Goal: Information Seeking & Learning: Learn about a topic

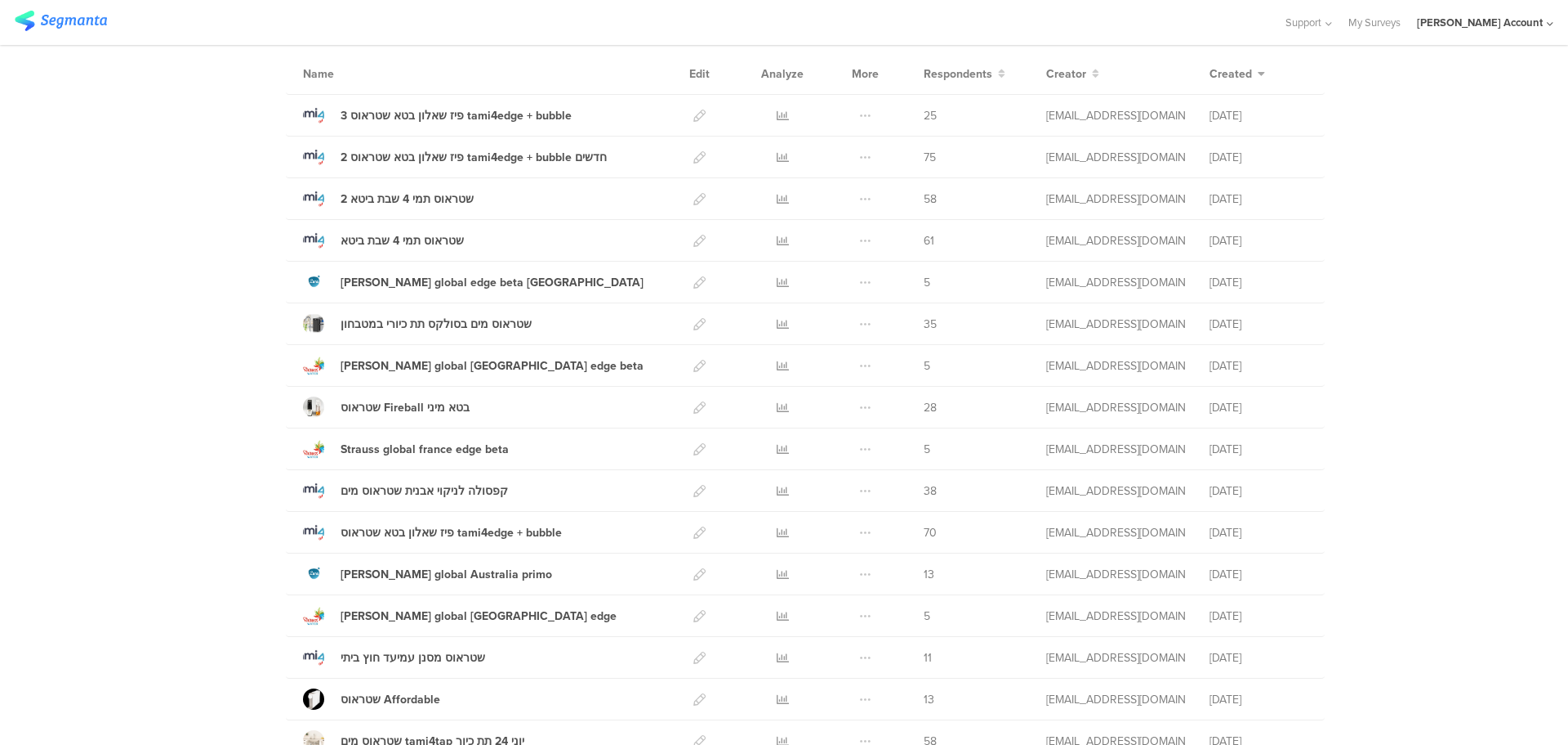
scroll to position [245, 0]
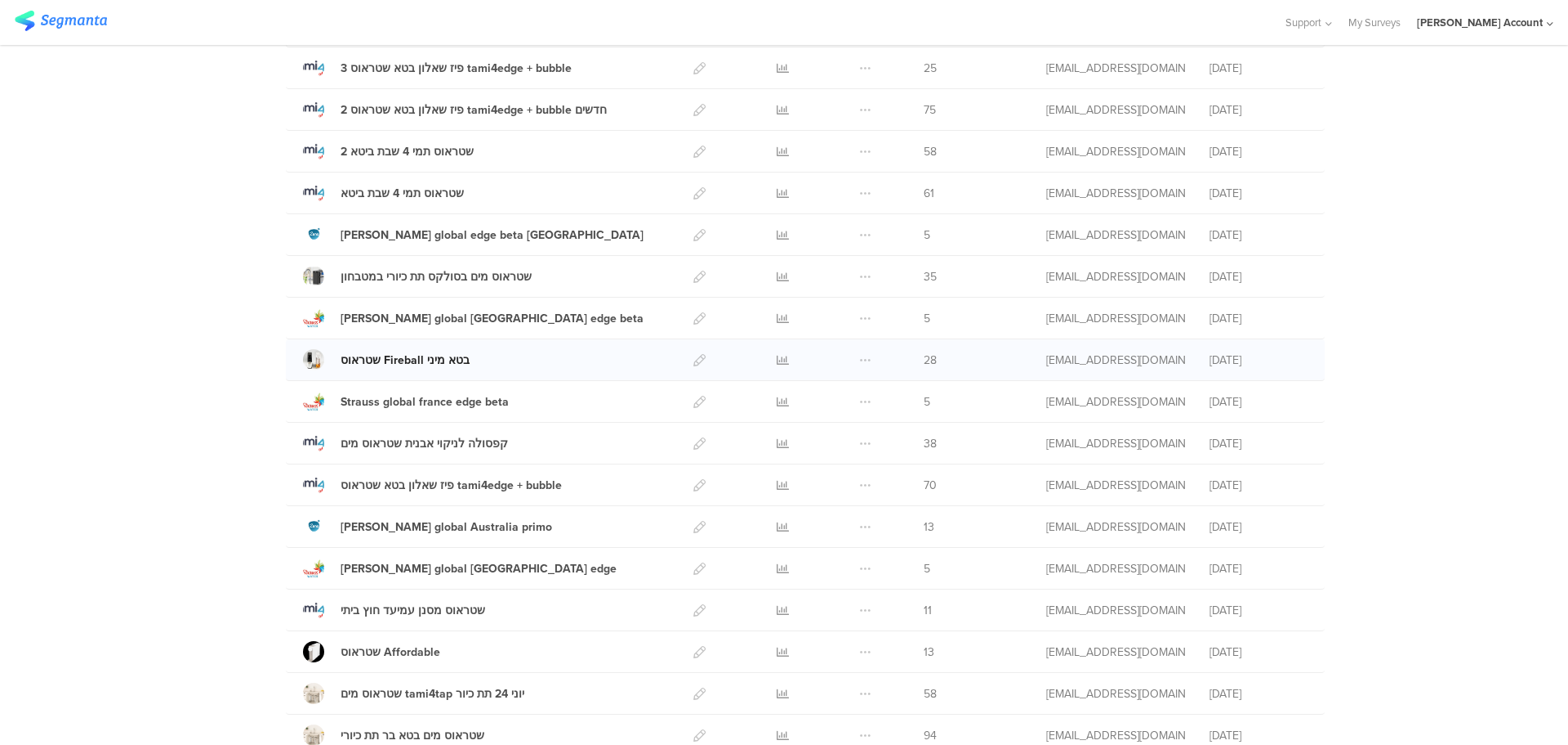
click at [402, 363] on div "שטראוס Fireball בטא מיני" at bounding box center [405, 360] width 129 height 17
click at [859, 360] on span at bounding box center [865, 360] width 12 height 41
click at [924, 357] on span "28" at bounding box center [930, 360] width 13 height 17
click at [1107, 360] on div "odelya@ifocus-r.com" at bounding box center [1116, 360] width 139 height 17
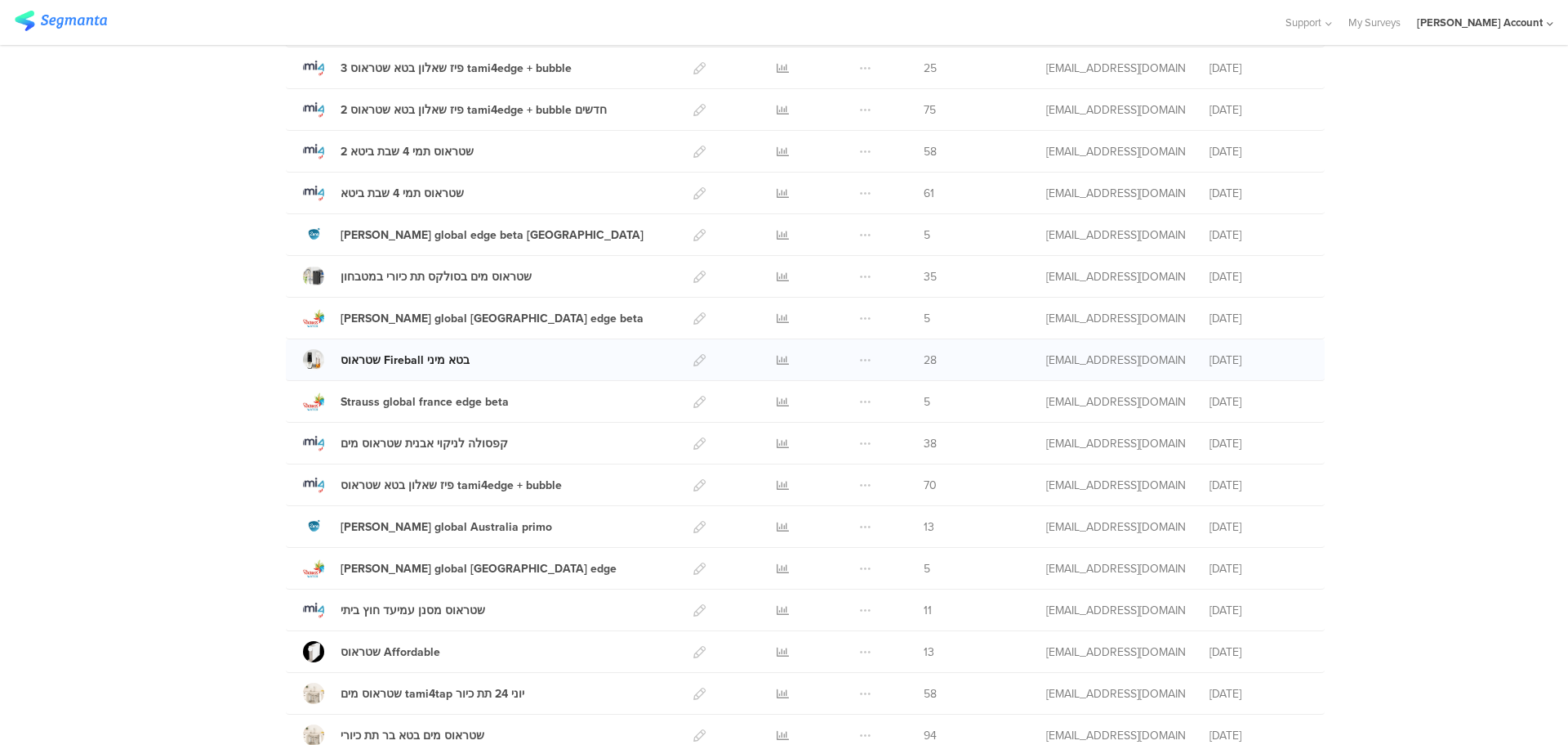
click at [433, 358] on div "שטראוס Fireball בטא מיני" at bounding box center [405, 360] width 129 height 17
click at [777, 364] on icon at bounding box center [783, 360] width 12 height 12
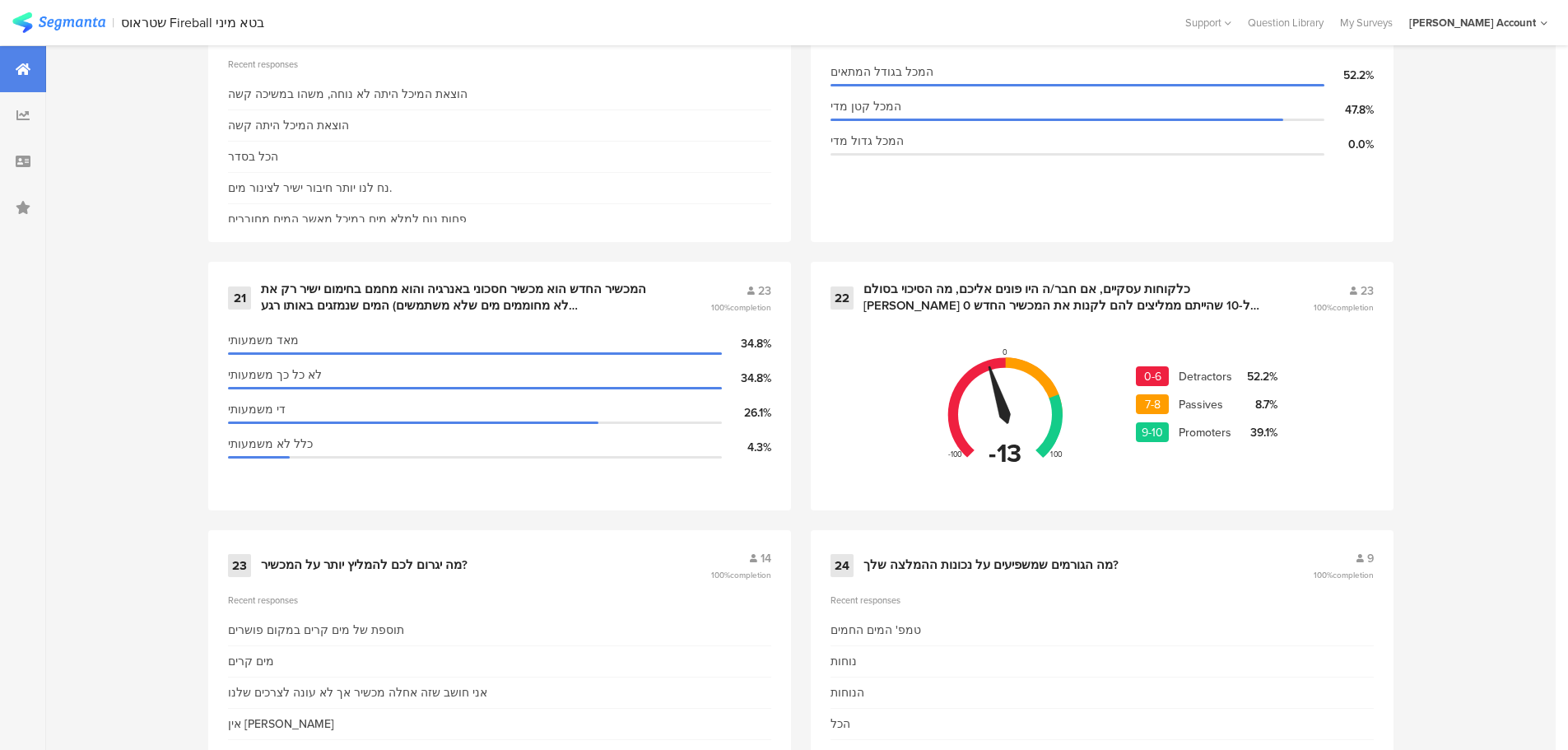
scroll to position [3524, 0]
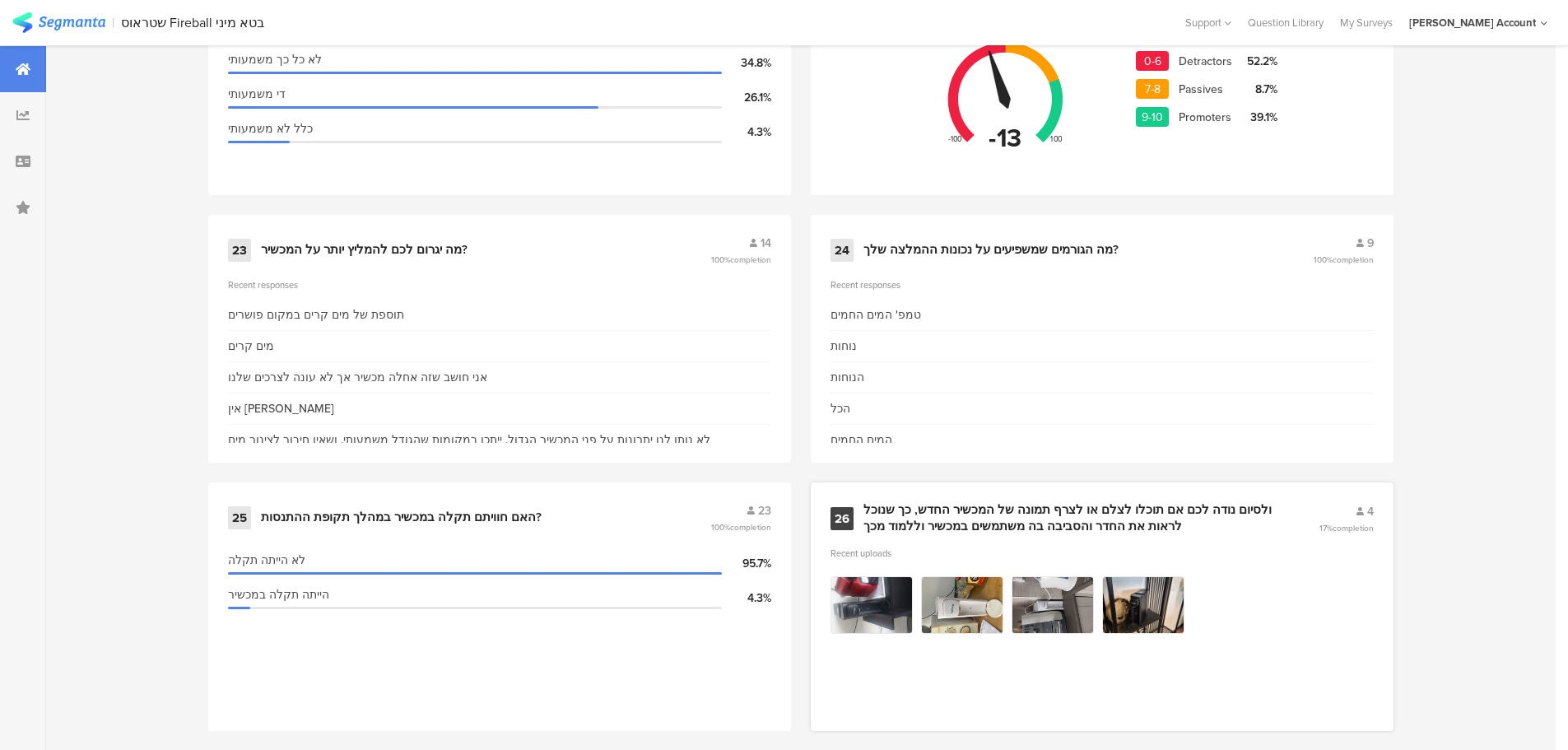
click at [871, 593] on img at bounding box center [871, 605] width 82 height 58
click at [871, 592] on img at bounding box center [871, 605] width 82 height 58
click at [871, 585] on img at bounding box center [871, 605] width 82 height 58
click at [949, 592] on img at bounding box center [962, 605] width 82 height 58
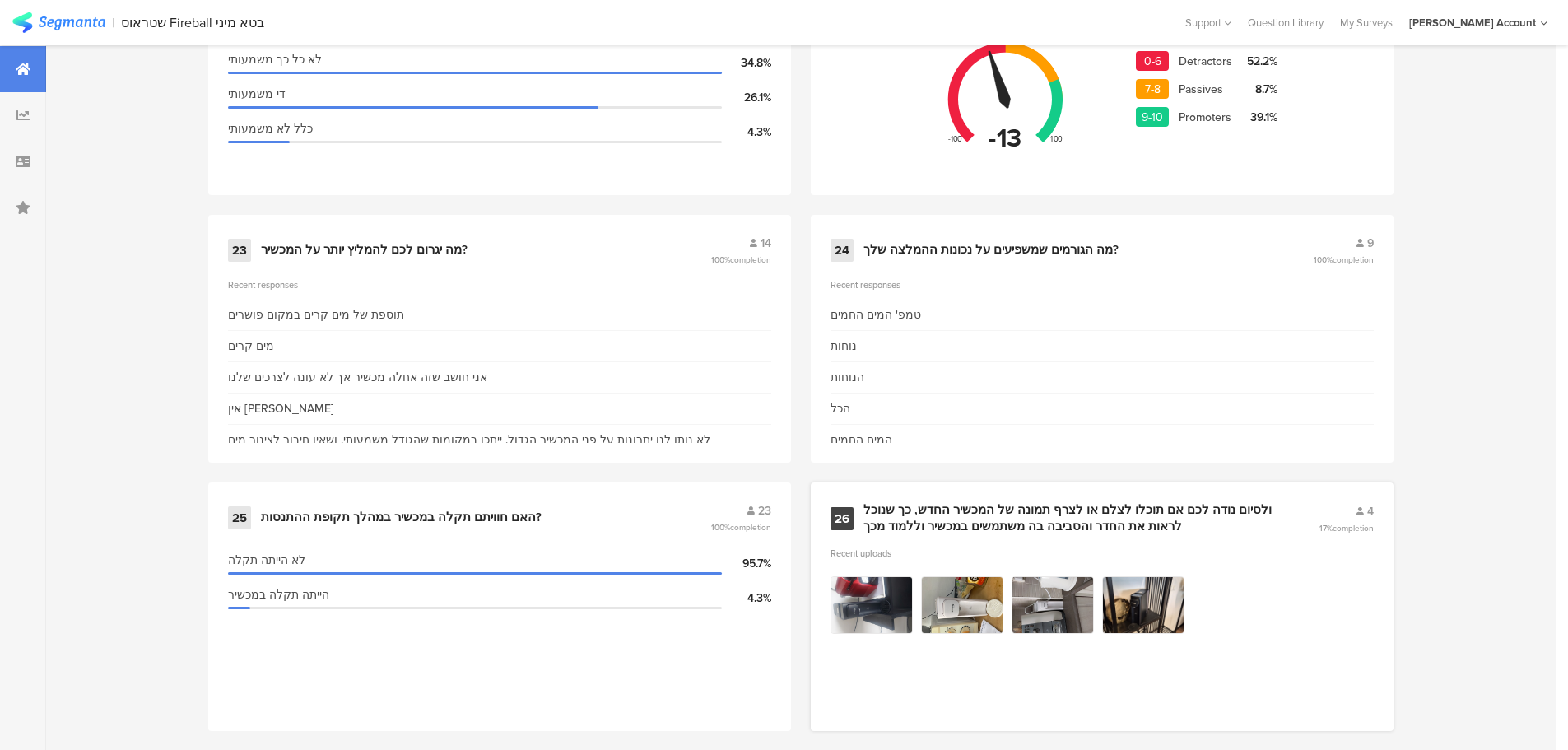
click at [1063, 577] on img at bounding box center [1052, 605] width 82 height 58
click at [1173, 594] on img at bounding box center [1143, 605] width 82 height 58
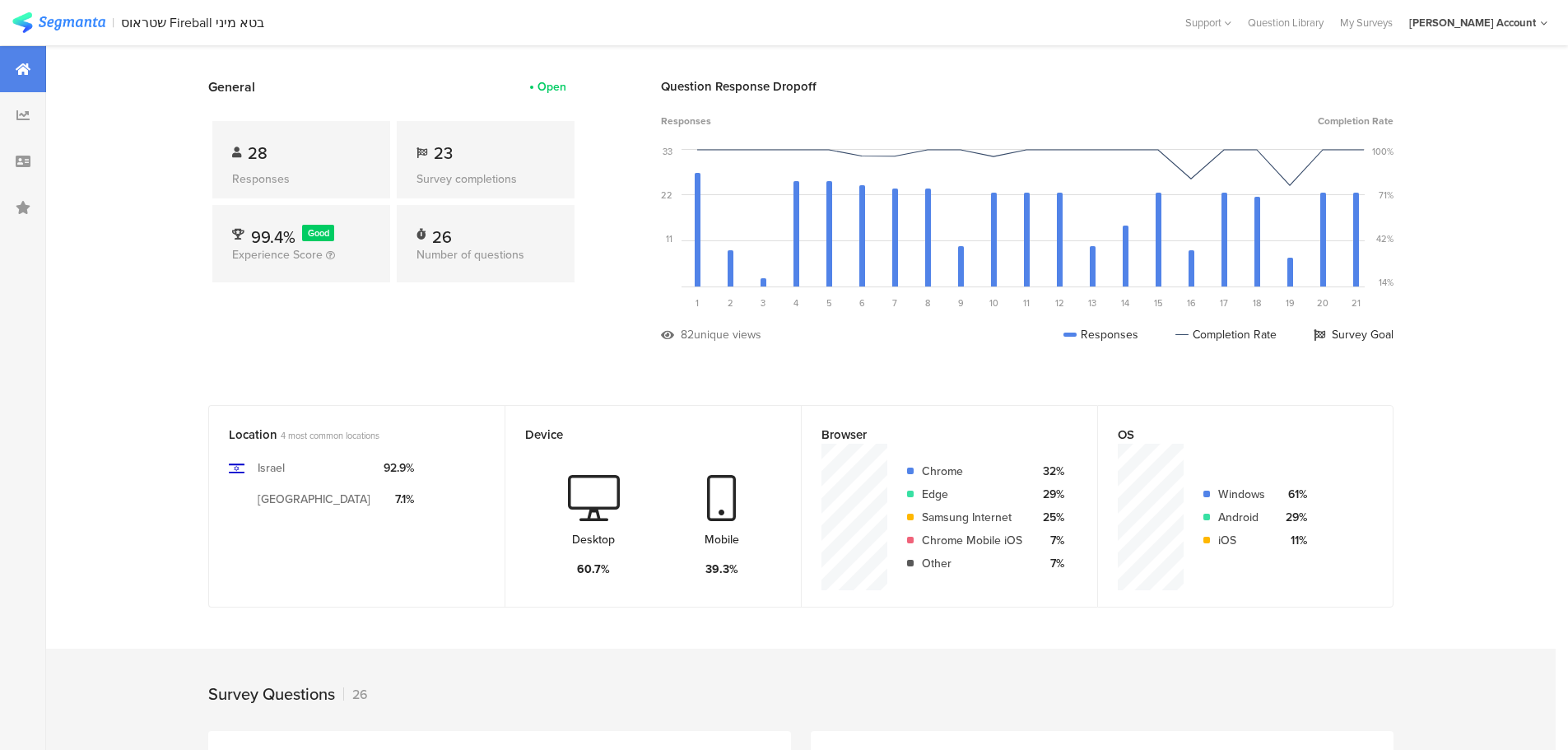
scroll to position [0, 0]
